Goal: Task Accomplishment & Management: Manage account settings

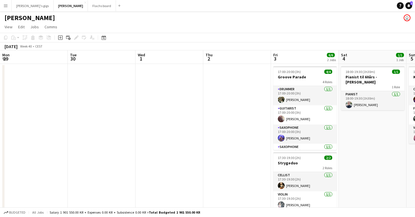
scroll to position [0, 131]
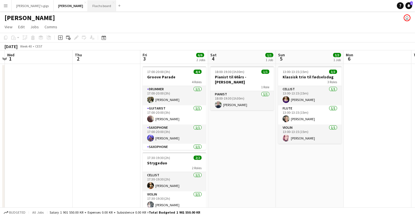
click at [88, 7] on button "Flachs board Close" at bounding box center [102, 5] width 28 height 11
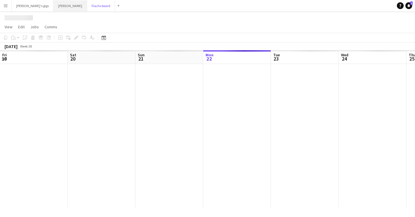
scroll to position [0, 135]
click at [54, 7] on button "Asger Gigs Close" at bounding box center [70, 5] width 33 height 11
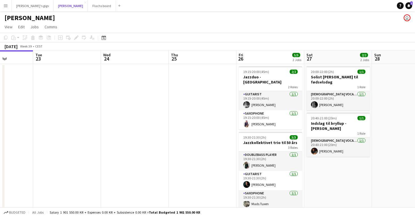
scroll to position [0, 254]
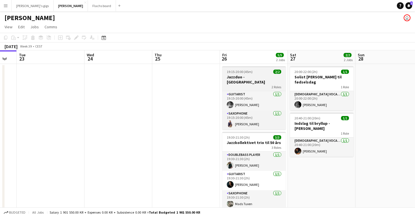
click at [248, 75] on h3 "Jazzduo - [GEOGRAPHIC_DATA]" at bounding box center [253, 80] width 63 height 10
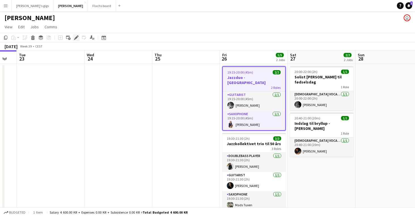
click at [73, 38] on div "Edit" at bounding box center [76, 37] width 7 height 7
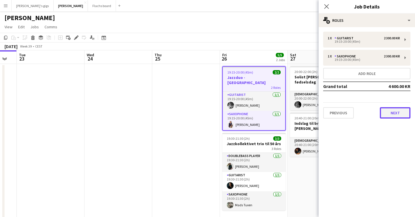
click at [383, 110] on button "Next" at bounding box center [395, 112] width 31 height 11
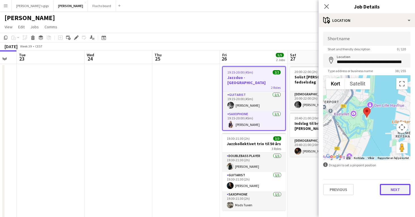
click at [394, 188] on button "Next" at bounding box center [395, 189] width 31 height 11
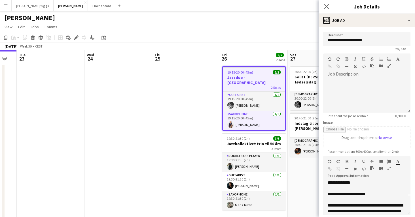
scroll to position [16, 0]
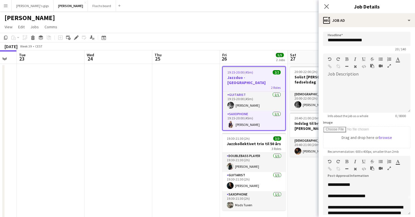
click at [133, 156] on app-date-cell at bounding box center [118, 179] width 68 height 231
